Goal: Task Accomplishment & Management: Use online tool/utility

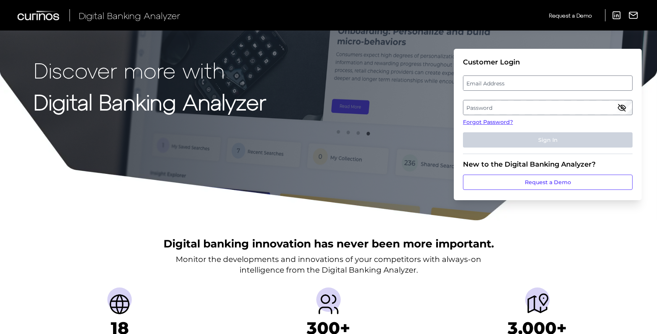
click at [501, 82] on label "Email Address" at bounding box center [547, 83] width 168 height 14
click at [501, 82] on input "email" at bounding box center [548, 83] width 170 height 15
type input "[EMAIL_ADDRESS][DOMAIN_NAME]"
drag, startPoint x: 543, startPoint y: 105, endPoint x: 535, endPoint y: 102, distance: 9.1
click at [535, 102] on label "Password" at bounding box center [547, 108] width 168 height 14
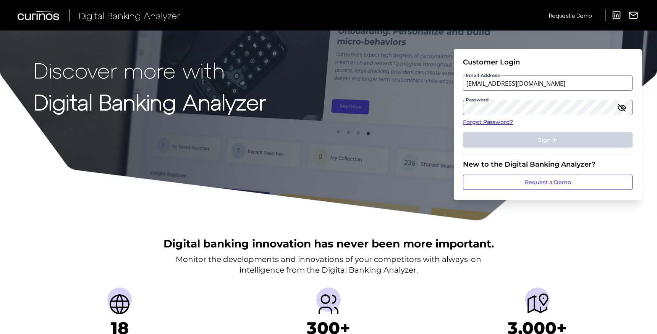
click at [514, 116] on fieldset "Customer Login Email Address [EMAIL_ADDRESS][DOMAIN_NAME] Password Forgot Passw…" at bounding box center [548, 106] width 170 height 96
click at [511, 110] on label "Password" at bounding box center [547, 108] width 168 height 14
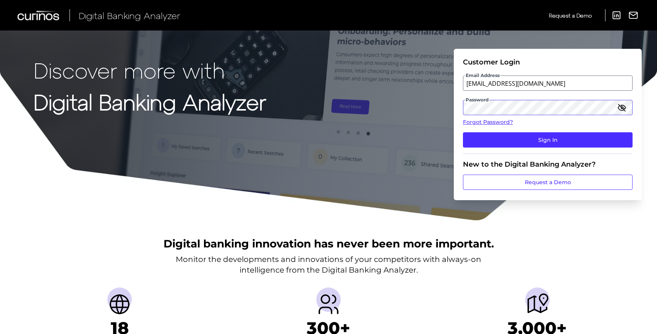
click at [463, 132] on button "Sign In" at bounding box center [548, 139] width 170 height 15
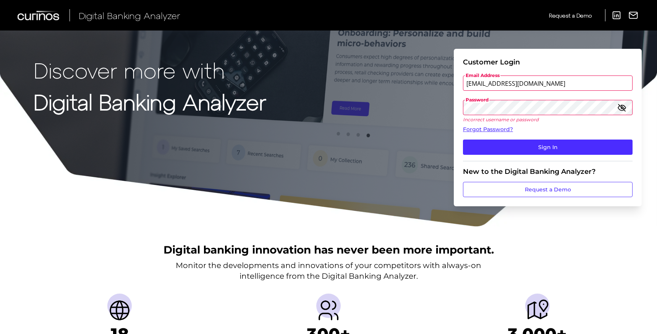
click at [401, 102] on div "Discover more with Digital Banking Analyzer Customer Login Email Address [EMAIL…" at bounding box center [328, 114] width 657 height 228
click at [401, 109] on div "Discover more with Digital Banking Analyzer Customer Login Email Address [EMAIL…" at bounding box center [328, 114] width 657 height 228
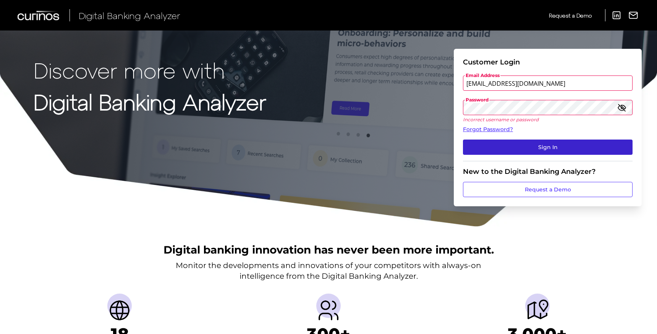
drag, startPoint x: 509, startPoint y: 144, endPoint x: 514, endPoint y: 144, distance: 5.3
click at [514, 143] on button "Sign In" at bounding box center [548, 147] width 170 height 15
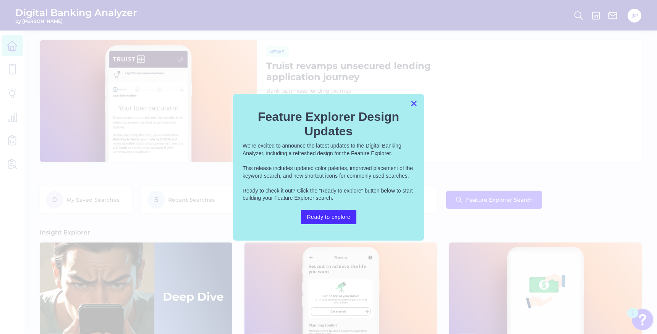
click at [410, 102] on button "×" at bounding box center [413, 103] width 7 height 12
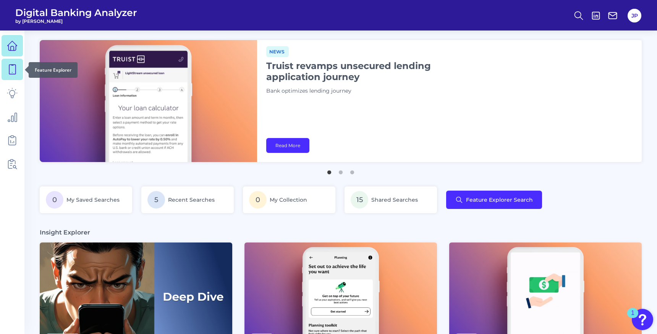
click at [13, 68] on icon at bounding box center [12, 69] width 11 height 11
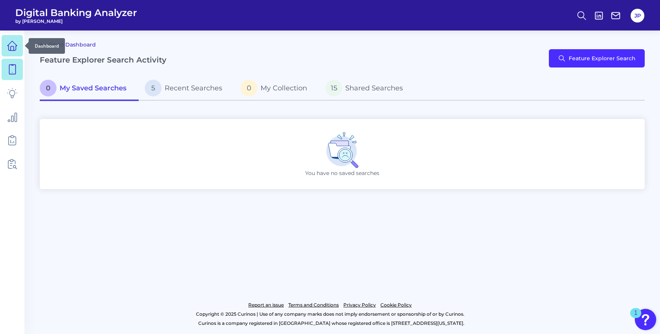
click at [13, 42] on icon at bounding box center [12, 45] width 11 height 11
